Goal: Transaction & Acquisition: Obtain resource

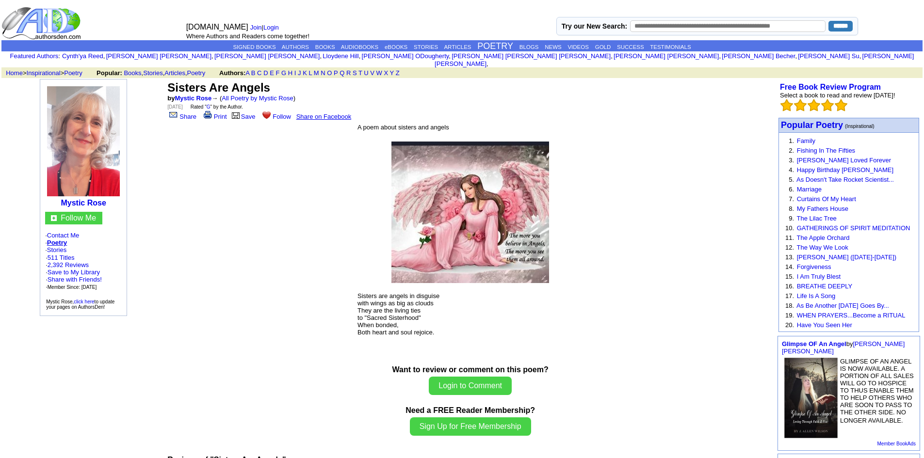
click at [436, 218] on img at bounding box center [470, 213] width 158 height 142
click at [483, 256] on img at bounding box center [470, 213] width 158 height 142
click at [215, 113] on link "Print" at bounding box center [214, 116] width 25 height 7
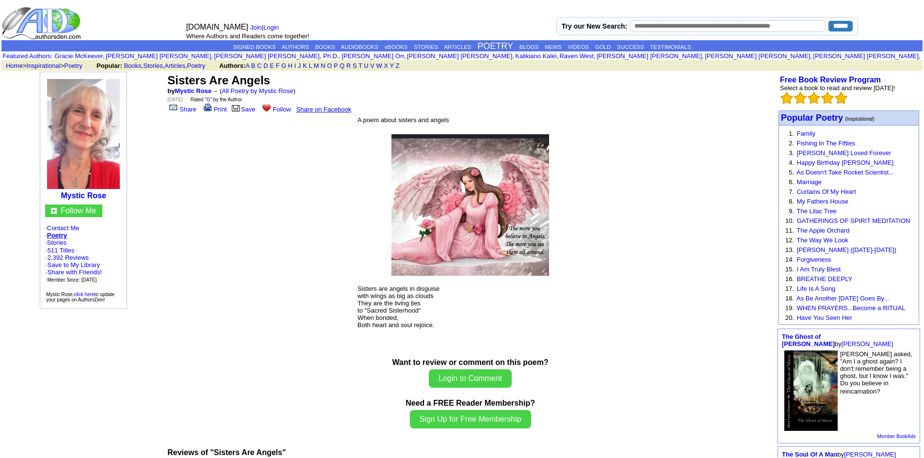
click at [428, 204] on img at bounding box center [470, 205] width 158 height 142
click at [456, 211] on img at bounding box center [470, 205] width 158 height 142
click at [446, 208] on img at bounding box center [470, 205] width 158 height 142
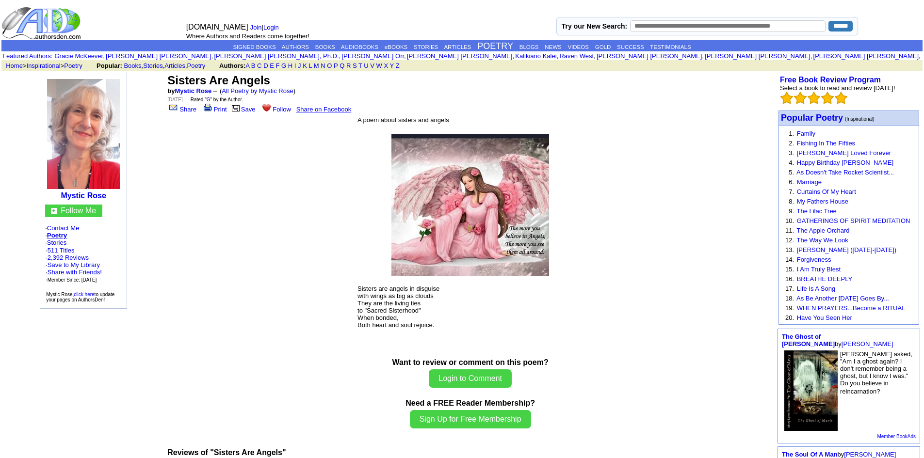
click at [470, 228] on img at bounding box center [470, 205] width 158 height 142
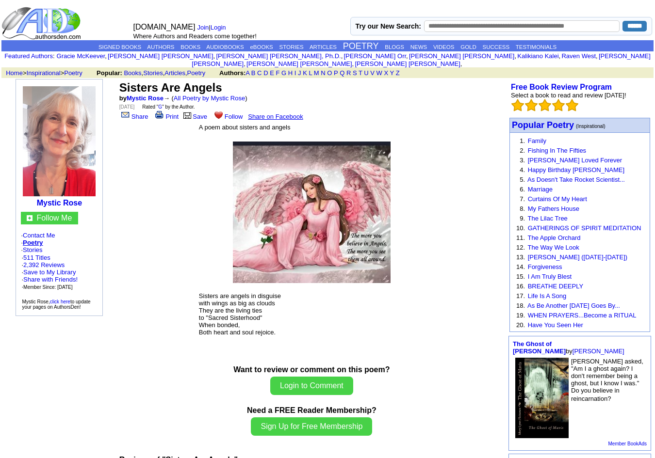
click at [325, 216] on img at bounding box center [312, 213] width 158 height 142
drag, startPoint x: 325, startPoint y: 216, endPoint x: 464, endPoint y: 308, distance: 166.5
click at [464, 308] on center "Sisters Are Angels by Mystic Rose → ( All Poetry by Mystic Rose ) [DATE] Rated …" at bounding box center [311, 222] width 388 height 287
click at [331, 218] on img at bounding box center [312, 213] width 158 height 142
